Goal: Information Seeking & Learning: Learn about a topic

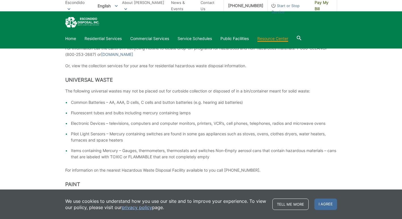
scroll to position [115, 0]
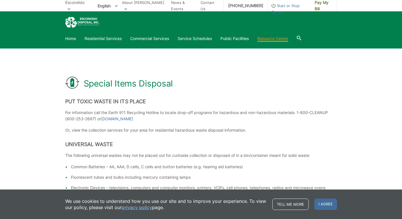
scroll to position [34, 0]
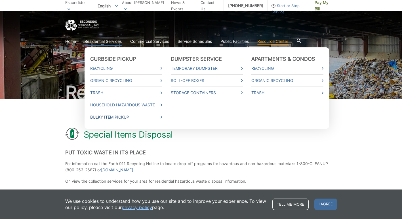
click at [107, 118] on link "Bulky Item Pickup" at bounding box center [126, 117] width 72 height 6
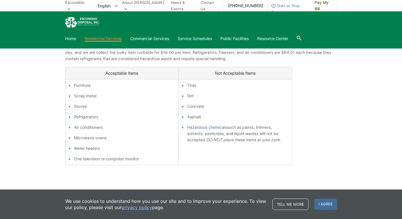
scroll to position [99, 0]
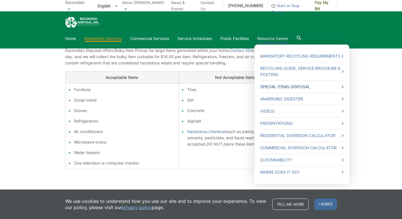
click at [295, 84] on link "Special Items Disposal" at bounding box center [301, 87] width 83 height 6
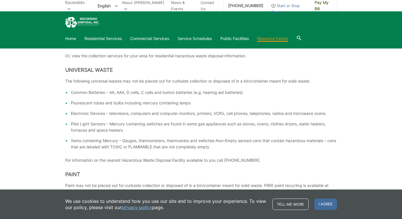
scroll to position [121, 0]
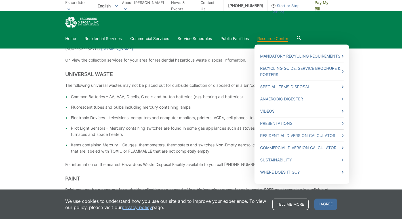
click at [269, 40] on link "Resource Center" at bounding box center [272, 38] width 31 height 6
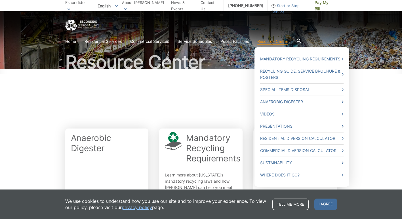
scroll to position [33, 0]
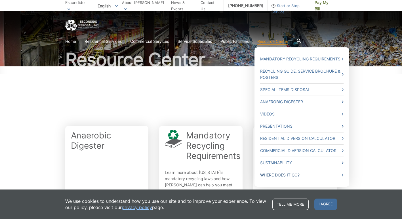
click at [283, 176] on link "Where Does it Go?" at bounding box center [301, 175] width 83 height 6
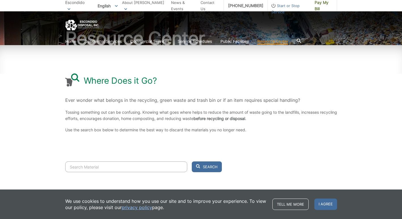
scroll to position [55, 0]
